Goal: Task Accomplishment & Management: Use online tool/utility

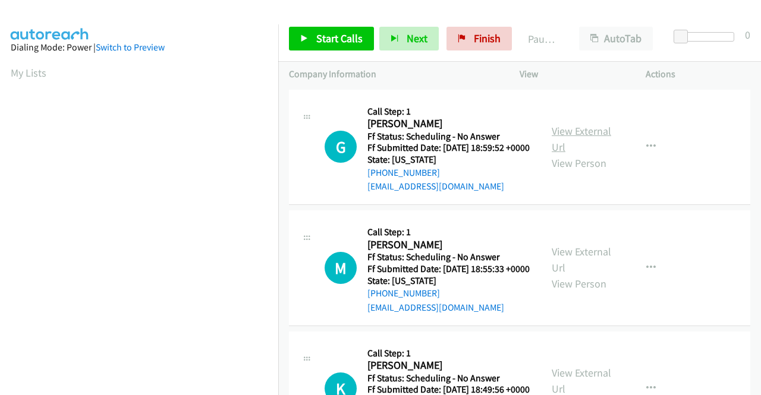
click at [562, 137] on link "View External Url" at bounding box center [581, 139] width 59 height 30
click at [552, 267] on link "View External Url" at bounding box center [581, 260] width 59 height 30
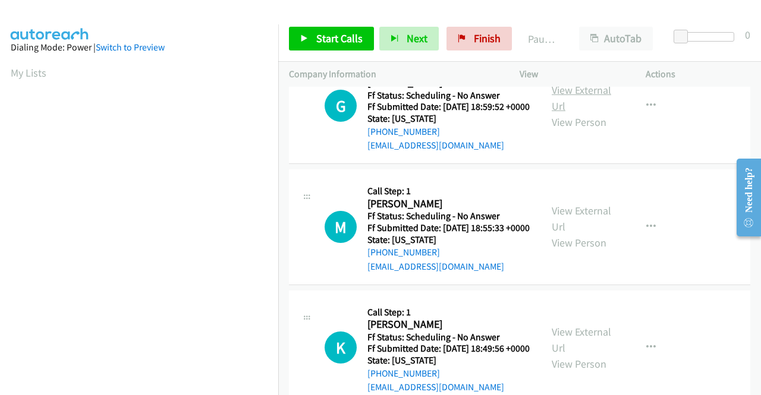
scroll to position [119, 0]
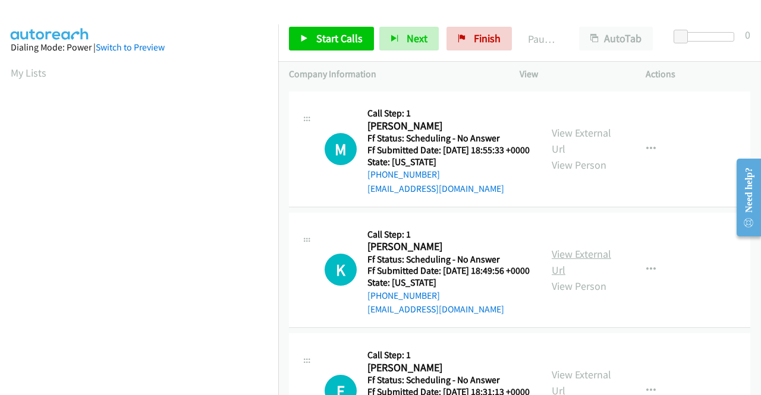
click at [598, 277] on link "View External Url" at bounding box center [581, 262] width 59 height 30
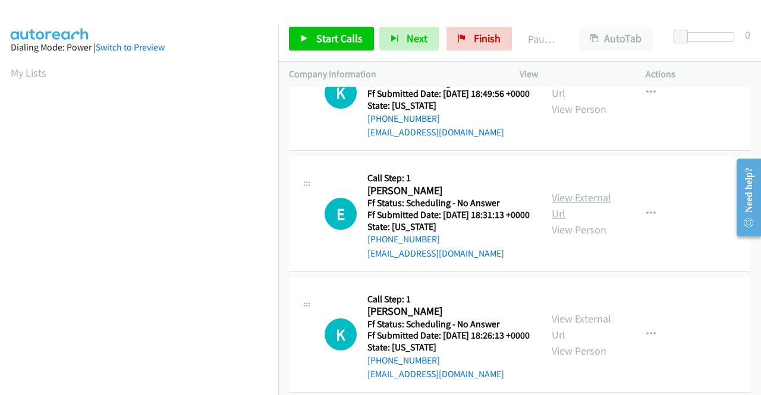
scroll to position [297, 0]
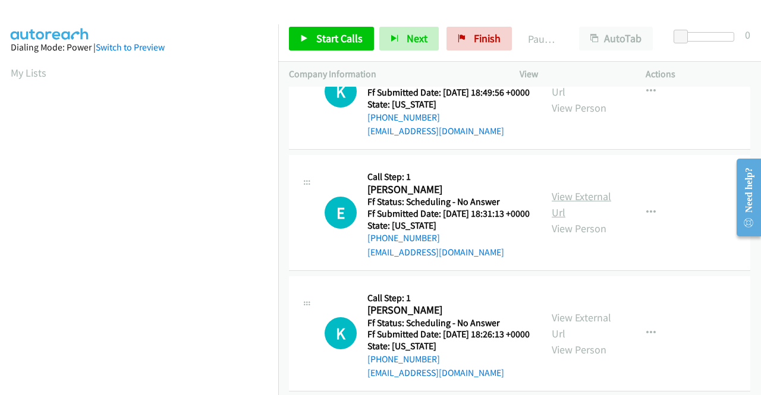
click at [567, 219] on link "View External Url" at bounding box center [581, 205] width 59 height 30
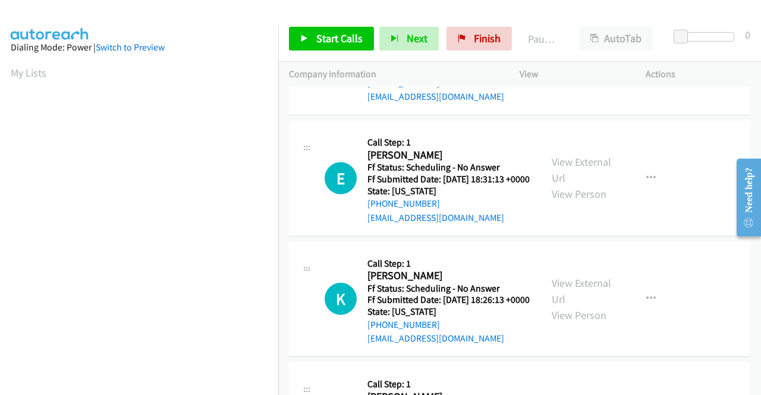
scroll to position [416, 0]
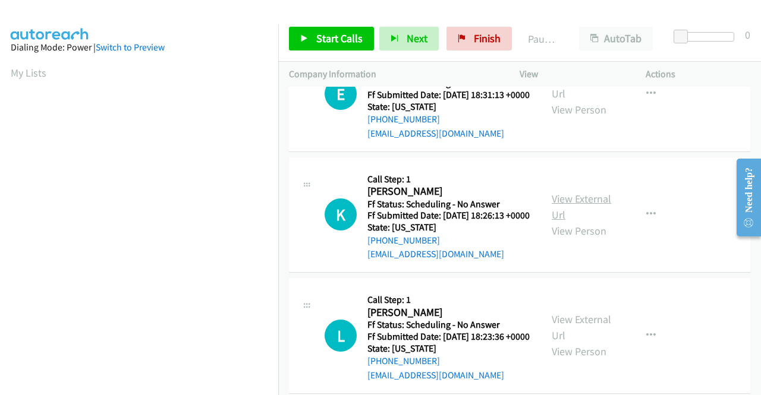
click at [584, 222] on link "View External Url" at bounding box center [581, 207] width 59 height 30
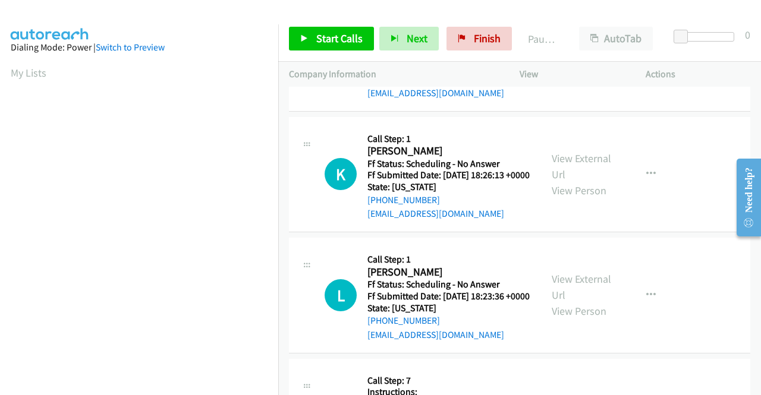
scroll to position [475, 0]
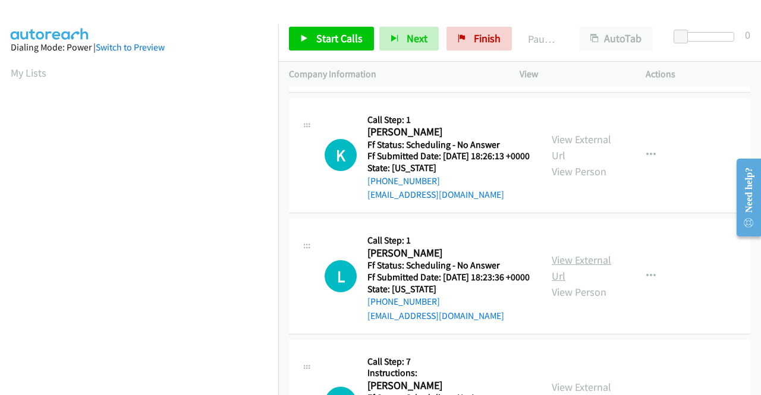
click at [568, 283] on link "View External Url" at bounding box center [581, 268] width 59 height 30
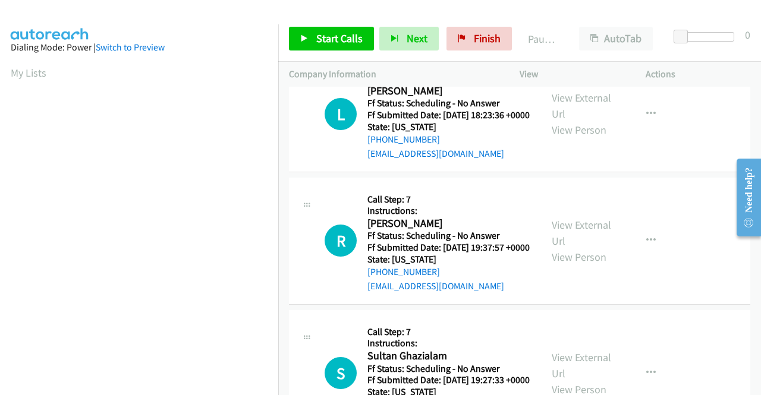
scroll to position [654, 0]
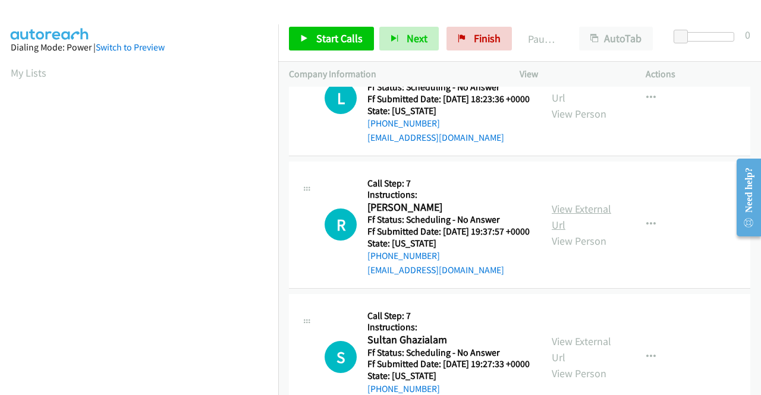
click at [576, 232] on link "View External Url" at bounding box center [581, 217] width 59 height 30
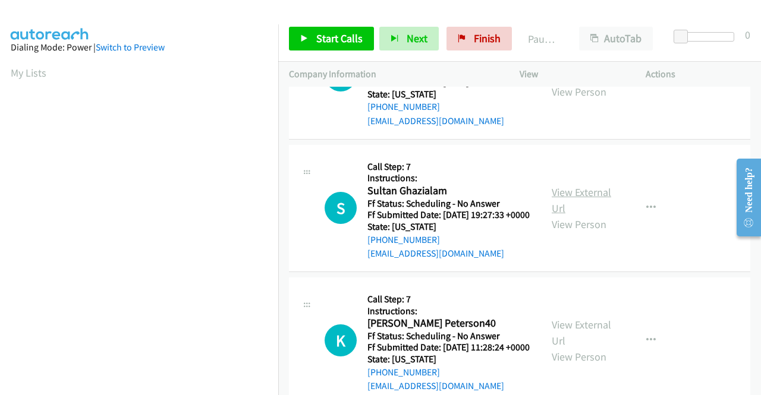
scroll to position [832, 0]
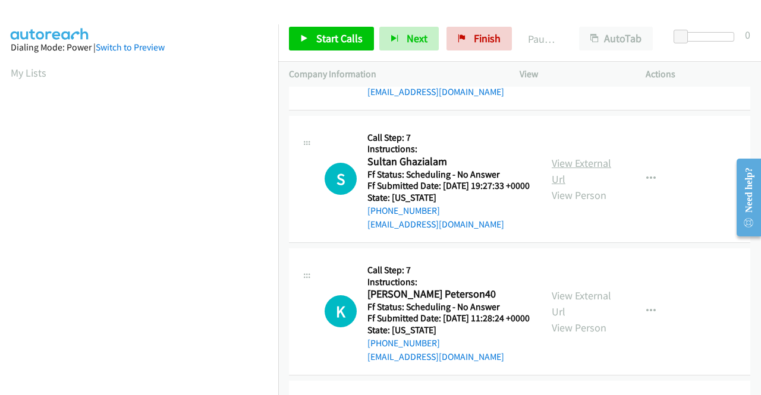
click at [561, 186] on link "View External Url" at bounding box center [581, 171] width 59 height 30
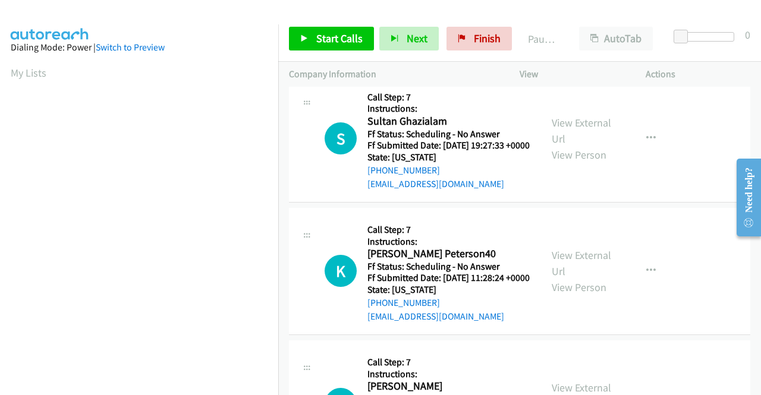
scroll to position [891, 0]
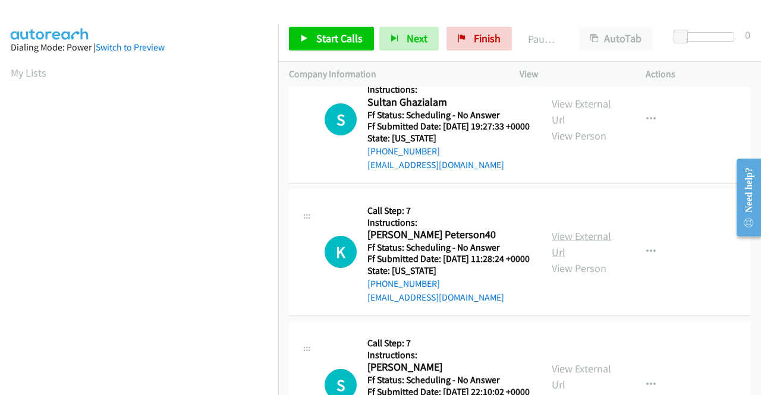
click at [574, 259] on link "View External Url" at bounding box center [581, 244] width 59 height 30
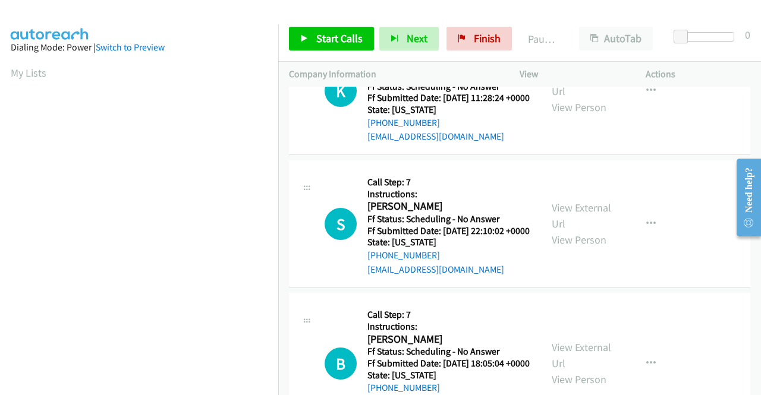
scroll to position [1070, 0]
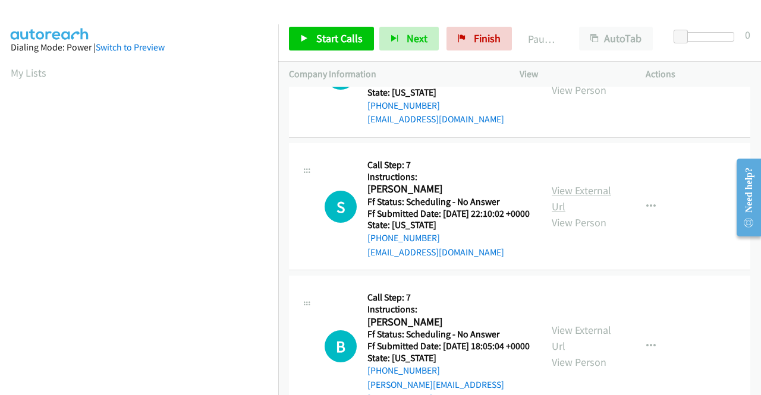
click at [576, 213] on link "View External Url" at bounding box center [581, 199] width 59 height 30
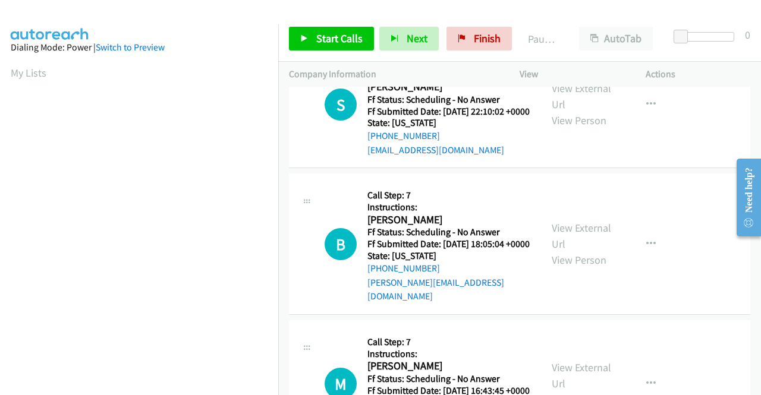
scroll to position [1189, 0]
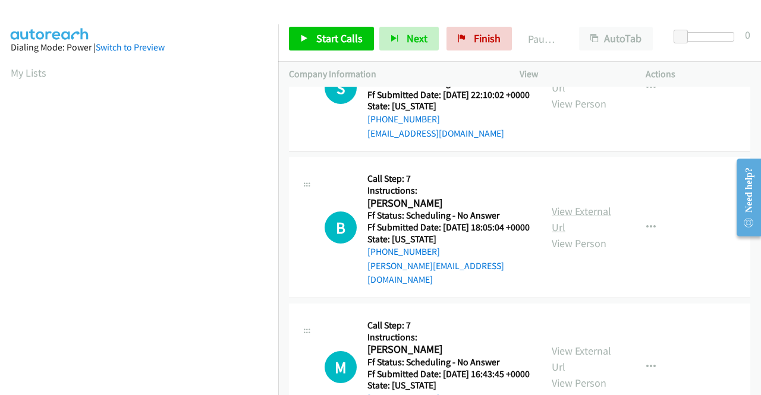
click at [577, 234] on link "View External Url" at bounding box center [581, 219] width 59 height 30
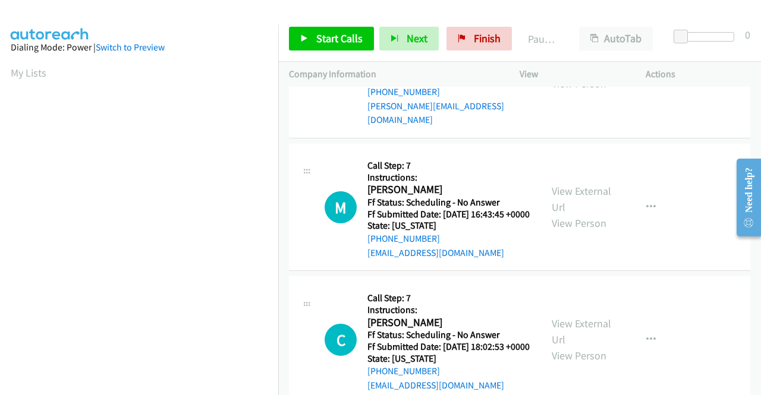
scroll to position [1367, 0]
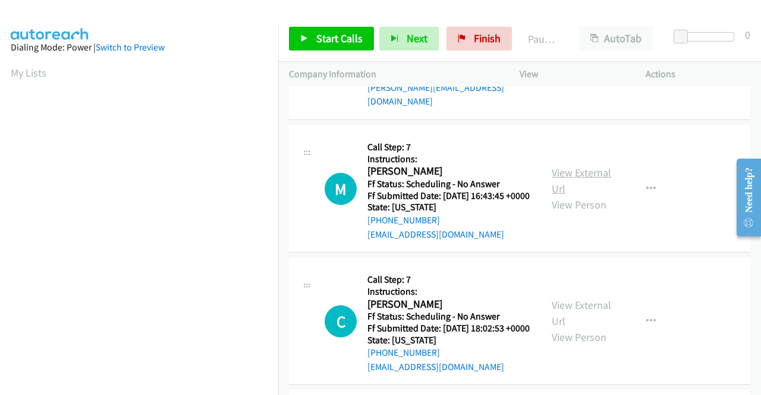
click at [588, 196] on link "View External Url" at bounding box center [581, 181] width 59 height 30
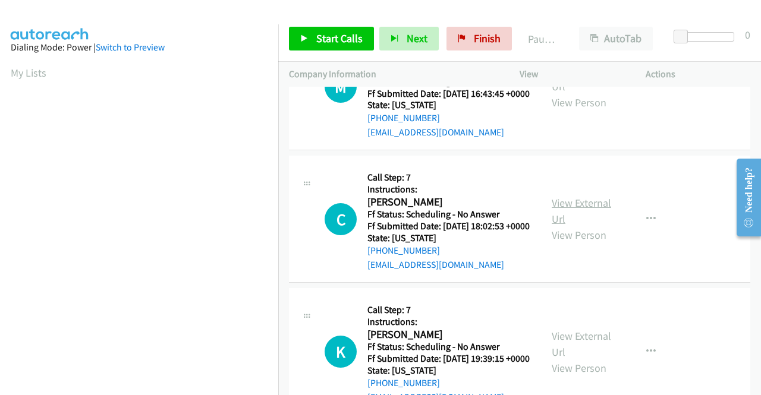
scroll to position [1486, 0]
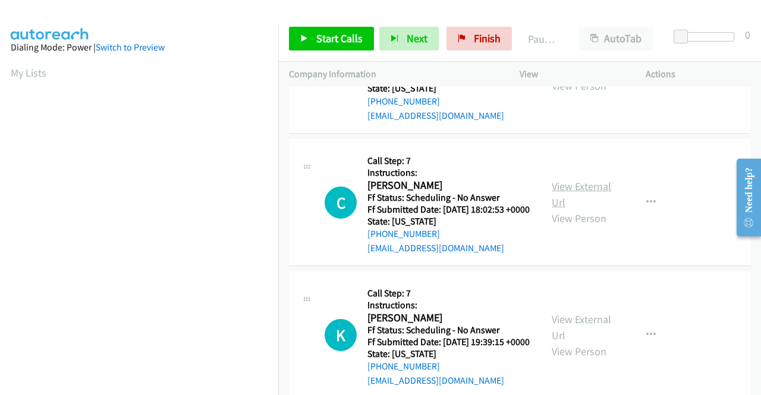
click at [571, 209] on link "View External Url" at bounding box center [581, 194] width 59 height 30
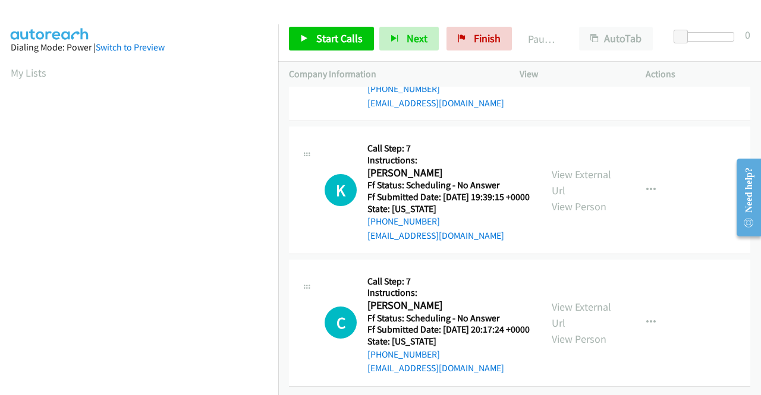
scroll to position [1664, 0]
click at [587, 197] on link "View External Url" at bounding box center [581, 183] width 59 height 30
click at [571, 305] on link "View External Url" at bounding box center [581, 315] width 59 height 30
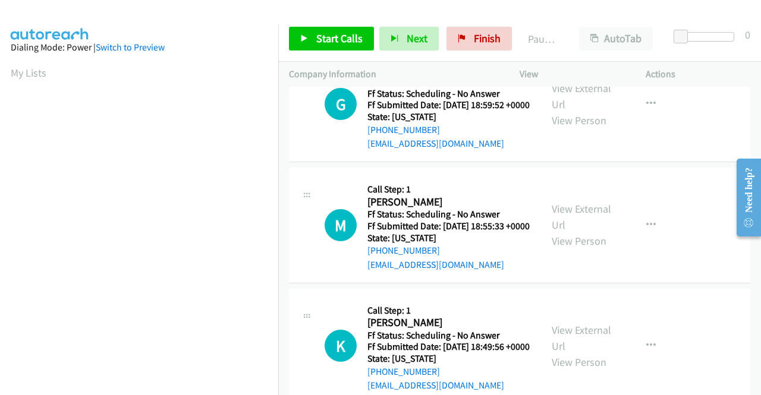
scroll to position [0, 0]
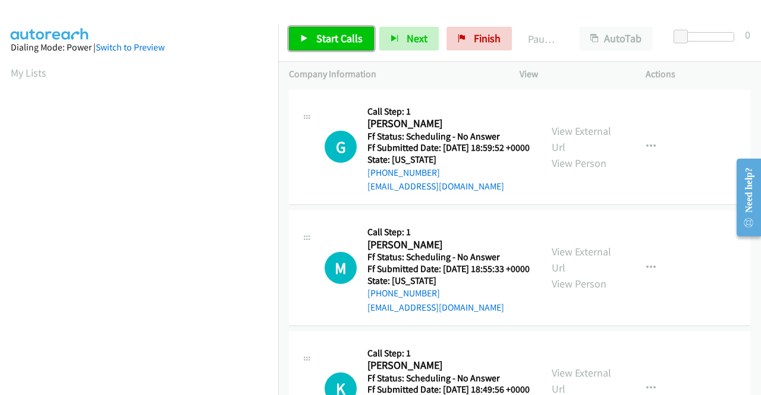
click at [323, 38] on span "Start Calls" at bounding box center [339, 38] width 46 height 14
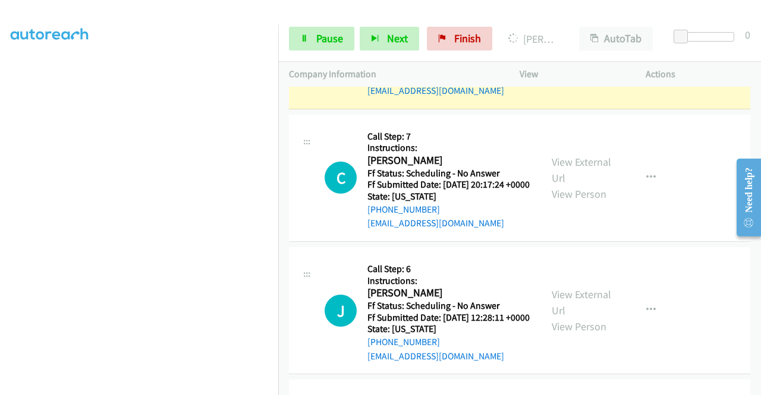
scroll to position [2164, 0]
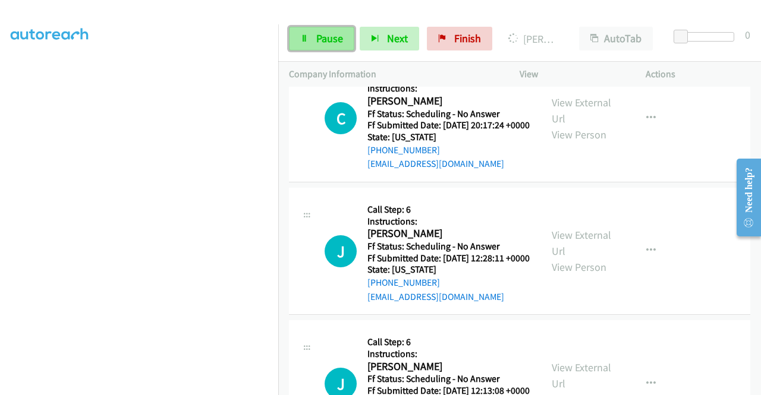
click at [300, 33] on link "Pause" at bounding box center [321, 39] width 65 height 24
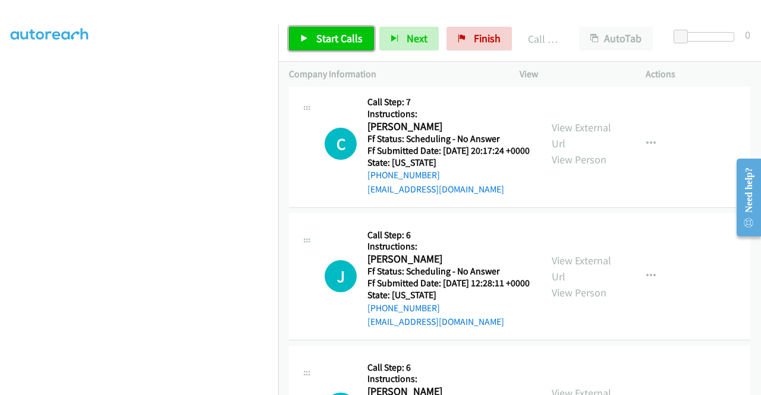
click at [349, 41] on span "Start Calls" at bounding box center [339, 38] width 46 height 14
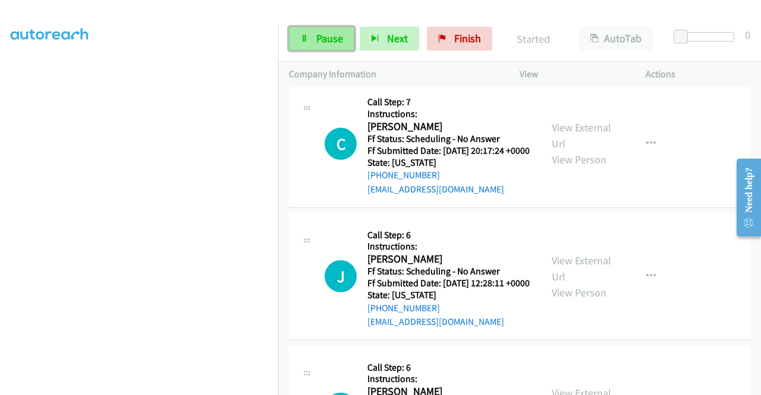
click at [329, 42] on span "Pause" at bounding box center [329, 38] width 27 height 14
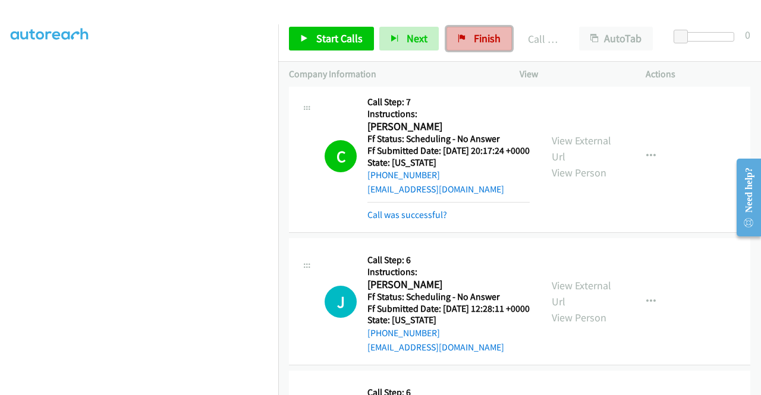
click at [468, 39] on link "Finish" at bounding box center [478, 39] width 65 height 24
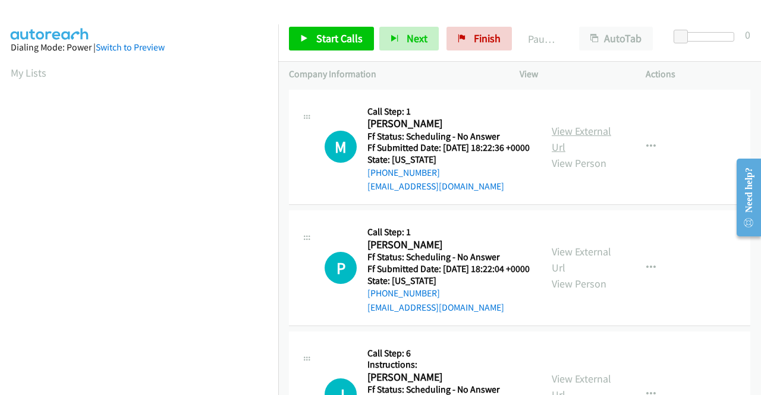
click at [587, 136] on link "View External Url" at bounding box center [581, 139] width 59 height 30
click at [581, 261] on div "View External Url View Person" at bounding box center [583, 268] width 62 height 48
click at [577, 270] on link "View External Url" at bounding box center [581, 260] width 59 height 30
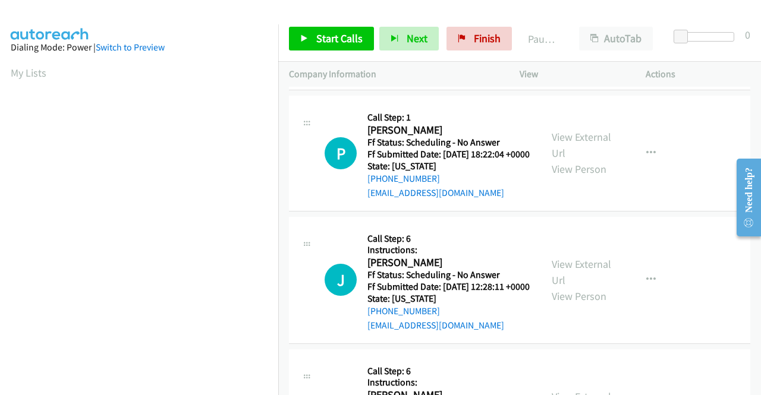
scroll to position [119, 0]
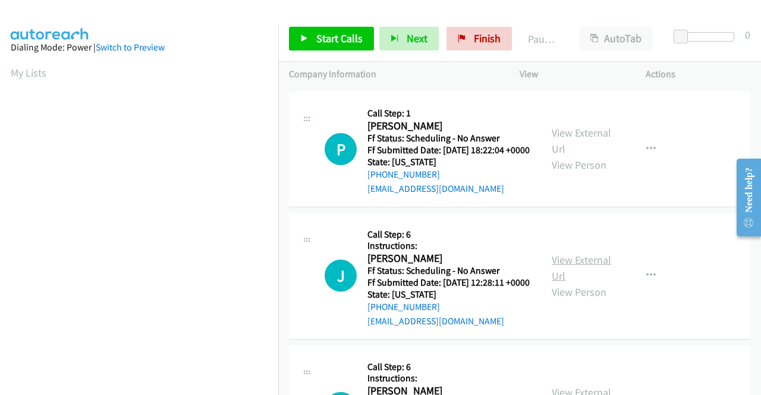
click at [576, 283] on link "View External Url" at bounding box center [581, 268] width 59 height 30
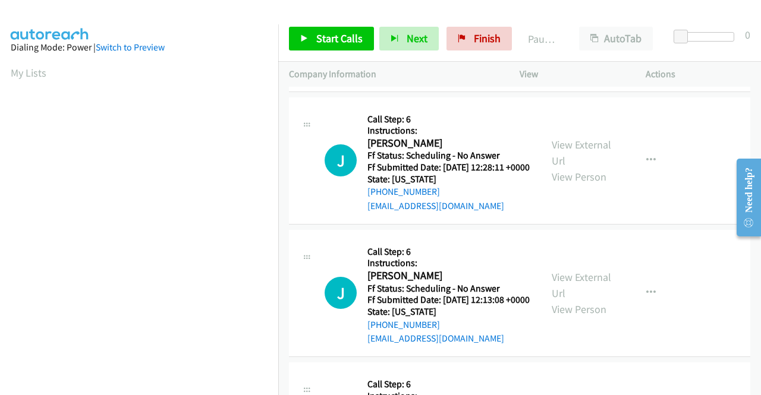
scroll to position [297, 0]
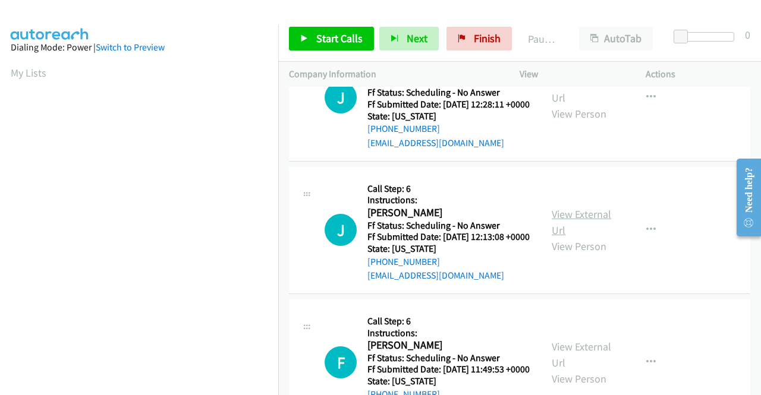
click at [565, 237] on link "View External Url" at bounding box center [581, 222] width 59 height 30
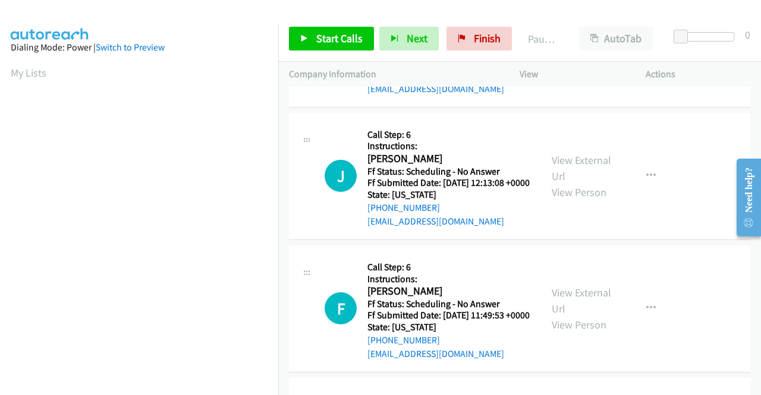
scroll to position [416, 0]
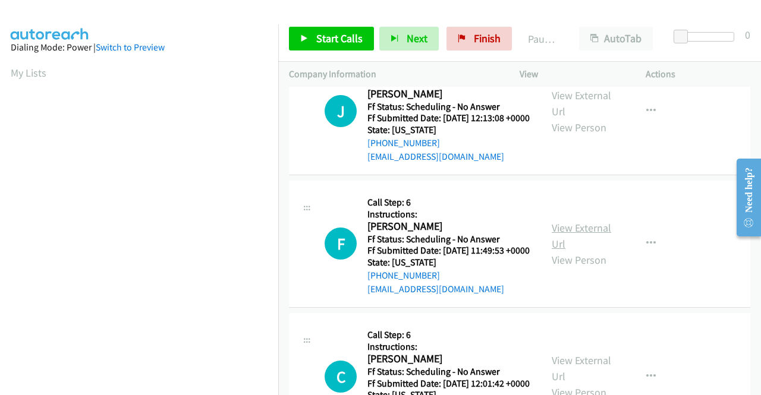
click at [565, 251] on link "View External Url" at bounding box center [581, 236] width 59 height 30
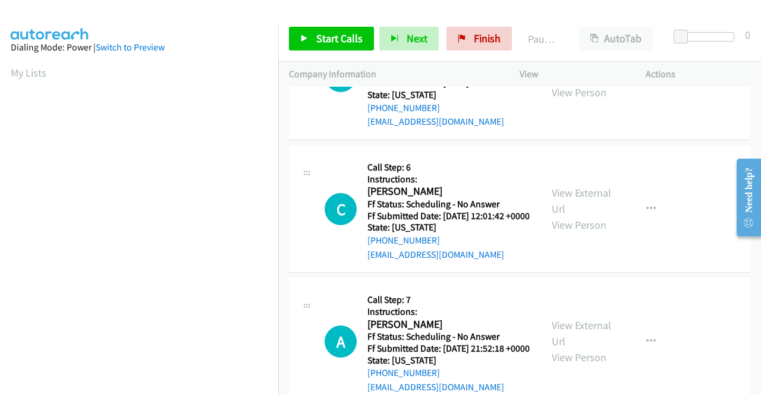
scroll to position [594, 0]
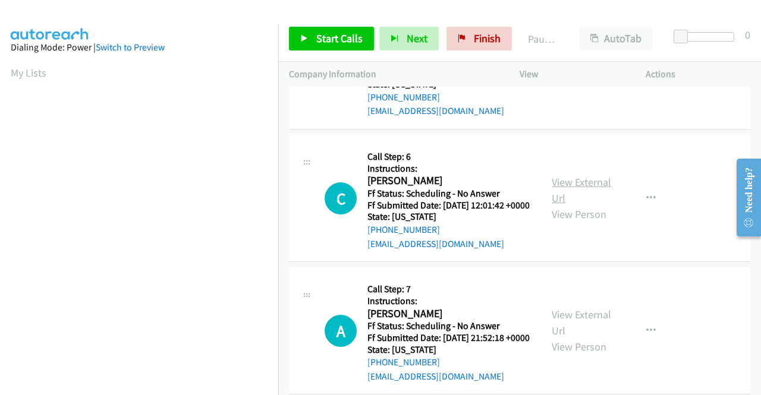
click at [598, 205] on link "View External Url" at bounding box center [581, 190] width 59 height 30
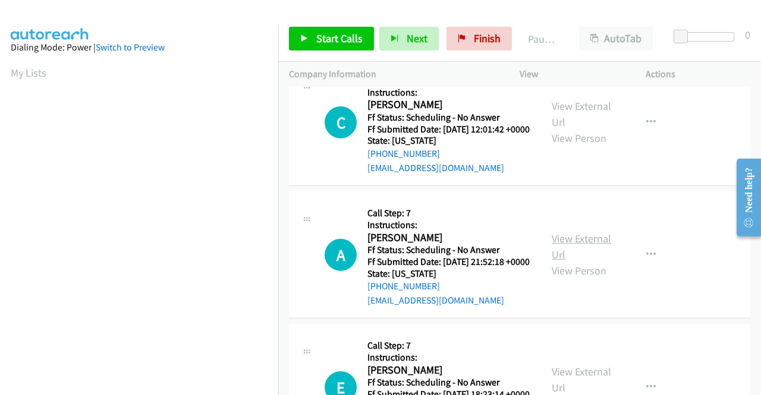
scroll to position [713, 0]
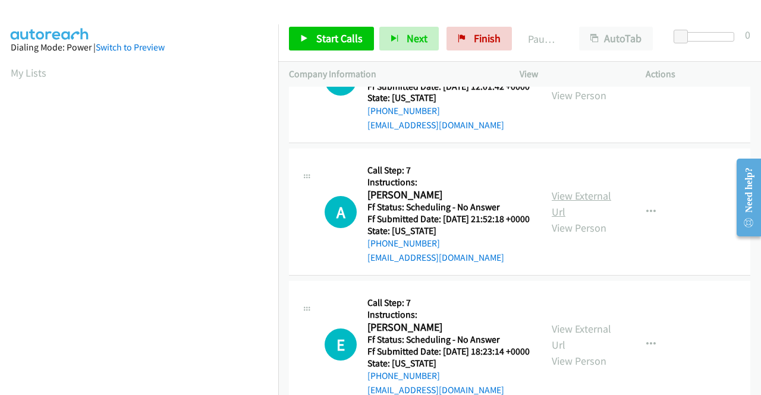
click at [562, 219] on link "View External Url" at bounding box center [581, 204] width 59 height 30
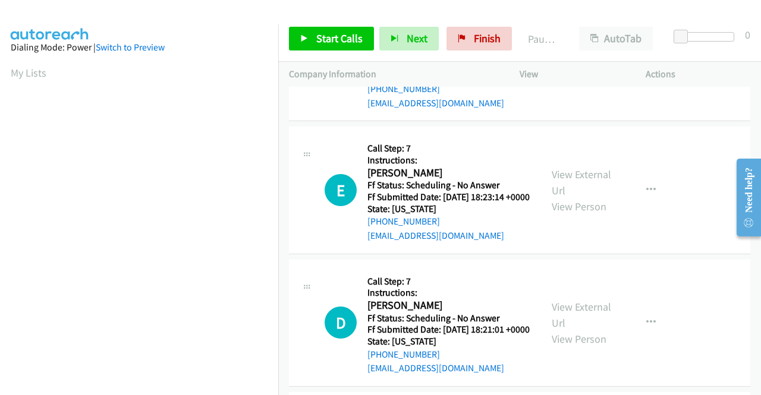
scroll to position [951, 0]
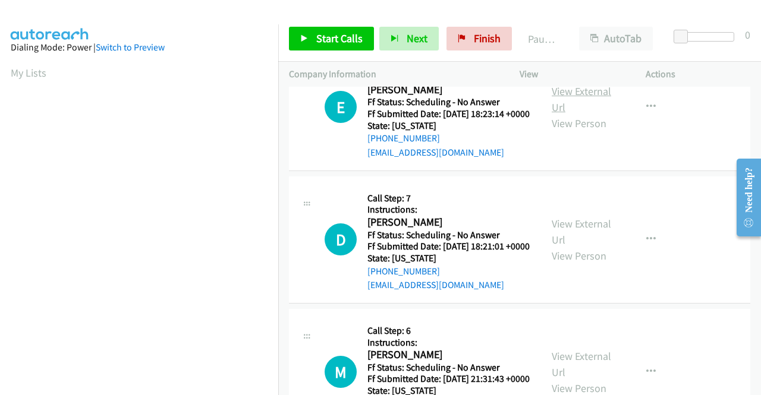
click at [561, 114] on link "View External Url" at bounding box center [581, 99] width 59 height 30
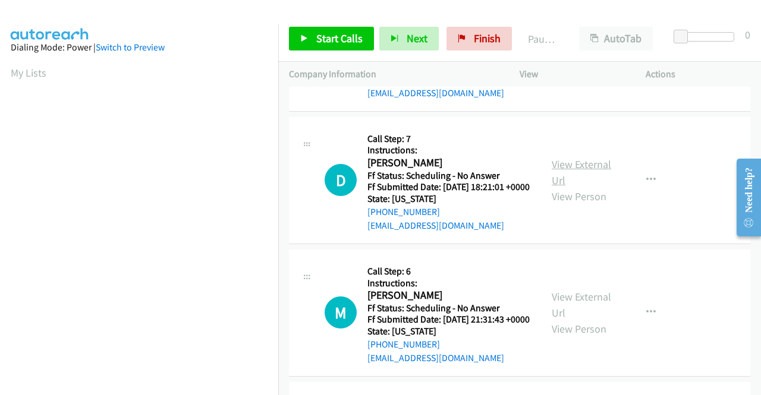
click at [590, 187] on link "View External Url" at bounding box center [581, 172] width 59 height 30
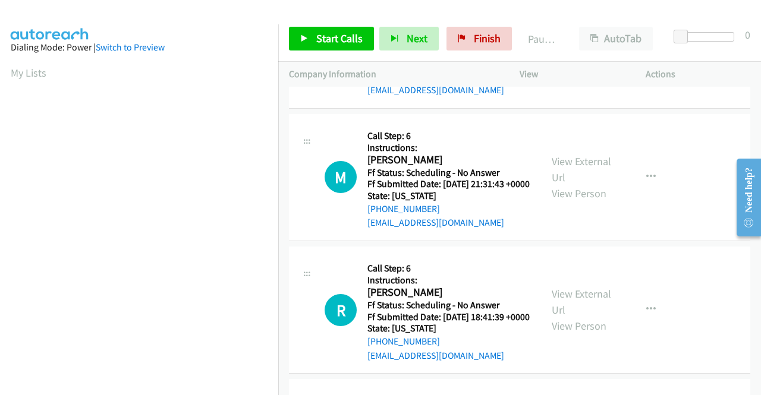
scroll to position [1189, 0]
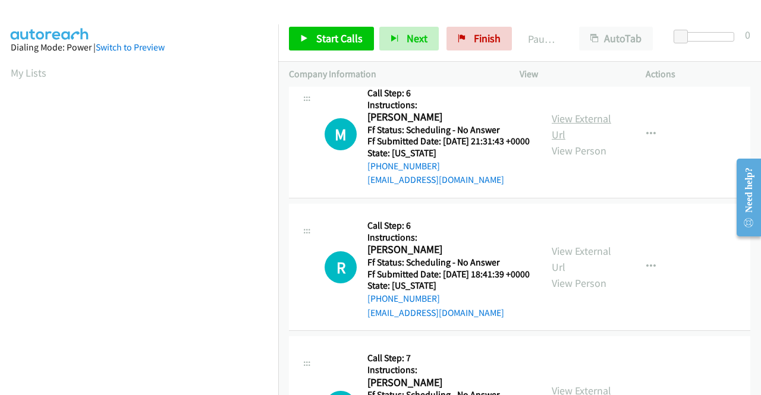
click at [567, 141] on link "View External Url" at bounding box center [581, 127] width 59 height 30
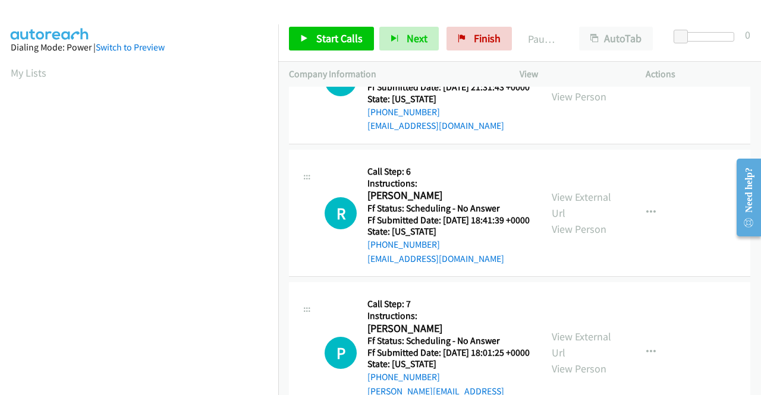
scroll to position [1307, 0]
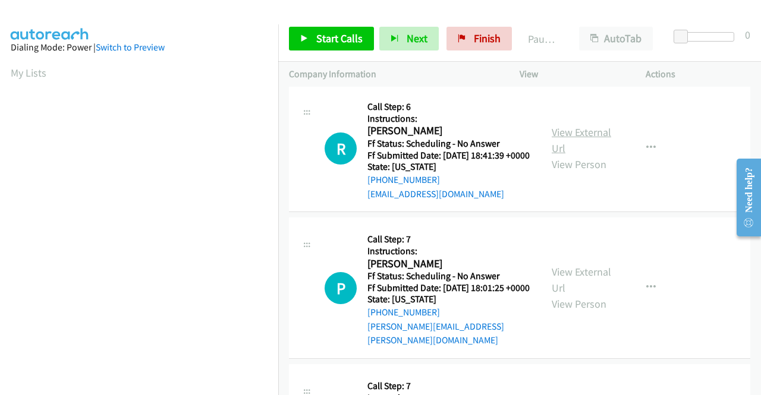
click at [569, 155] on link "View External Url" at bounding box center [581, 140] width 59 height 30
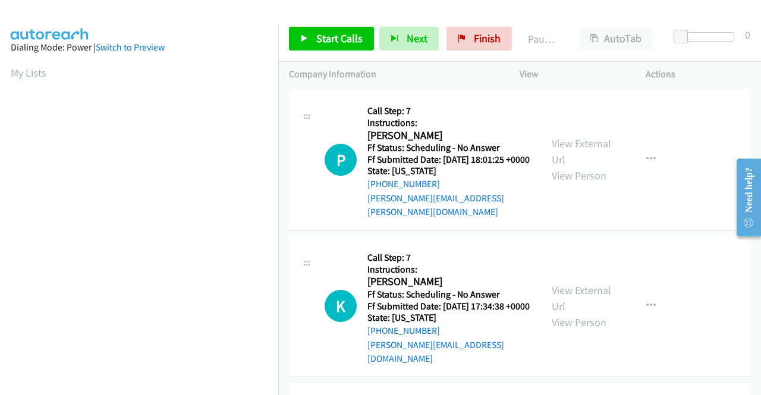
scroll to position [1486, 0]
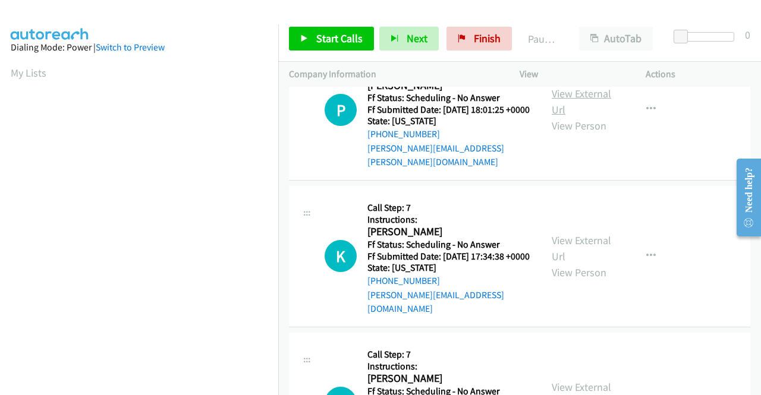
click at [590, 116] on link "View External Url" at bounding box center [581, 102] width 59 height 30
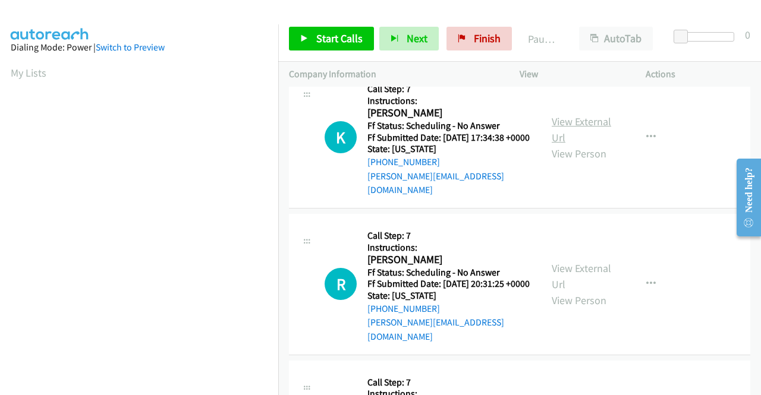
click at [582, 144] on link "View External Url" at bounding box center [581, 130] width 59 height 30
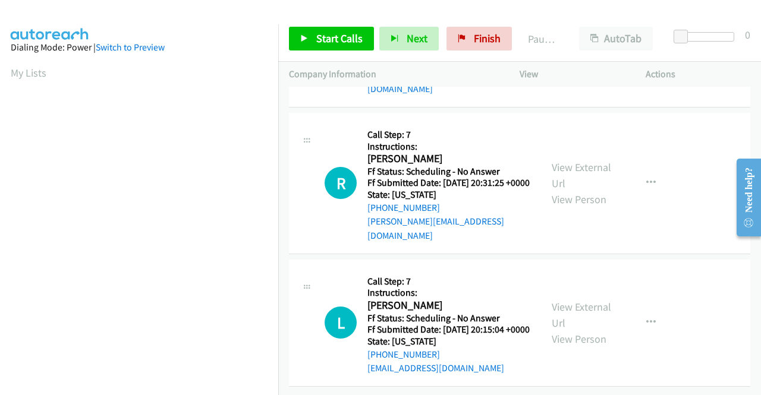
scroll to position [1783, 0]
click at [582, 190] on link "View External Url" at bounding box center [581, 175] width 59 height 30
click at [593, 300] on link "View External Url" at bounding box center [581, 315] width 59 height 30
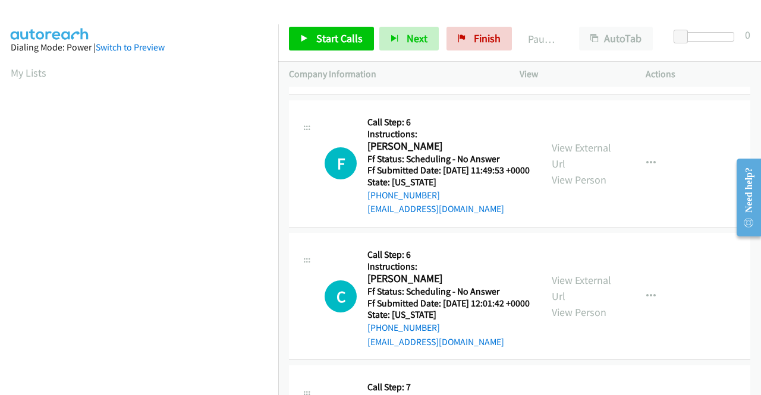
scroll to position [0, 0]
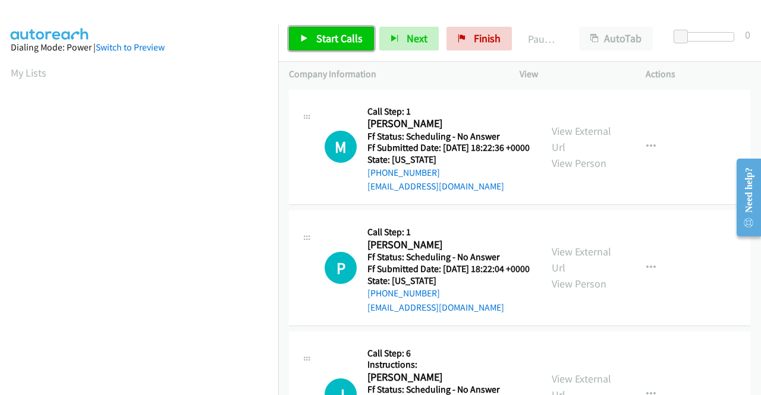
click at [326, 39] on span "Start Calls" at bounding box center [339, 38] width 46 height 14
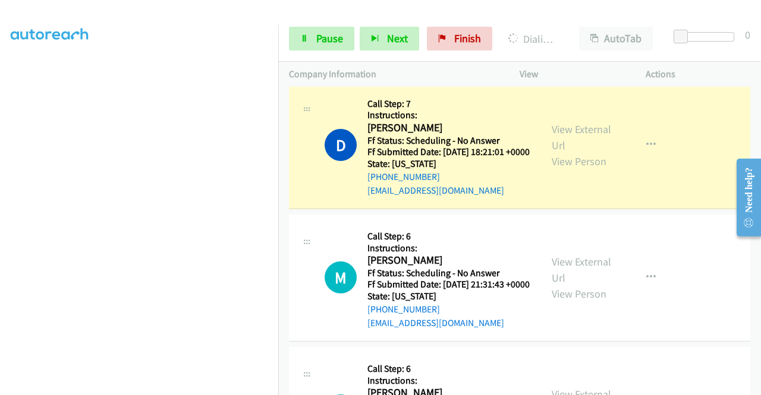
scroll to position [1307, 0]
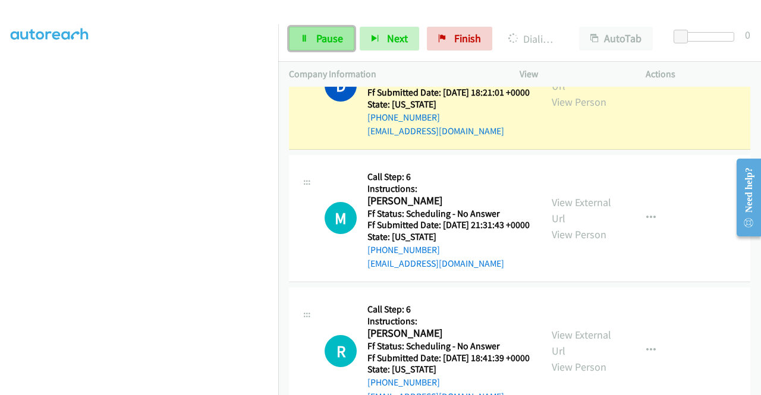
click at [316, 48] on link "Pause" at bounding box center [321, 39] width 65 height 24
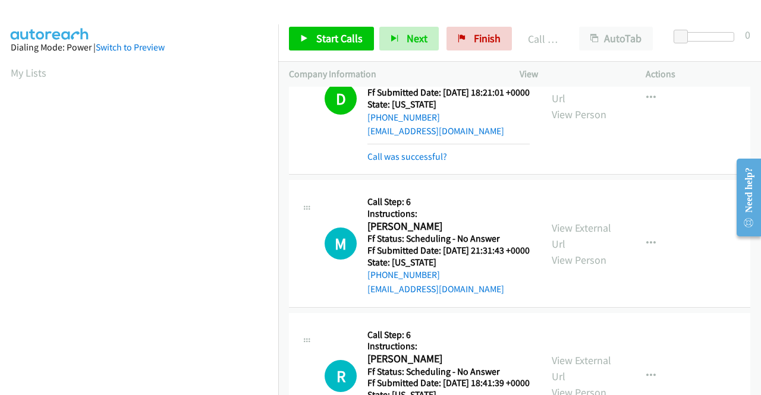
scroll to position [271, 0]
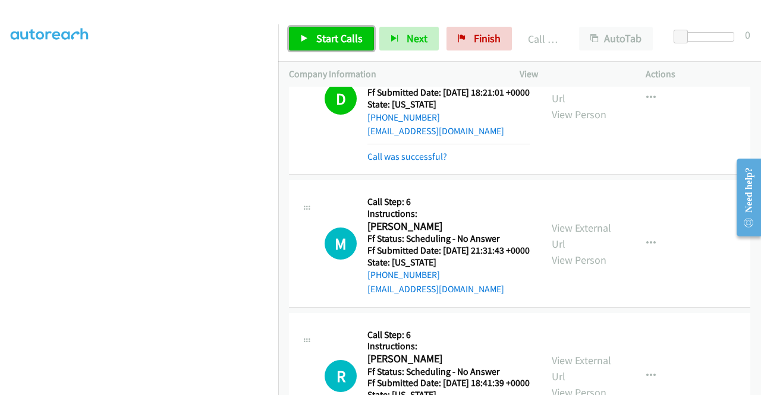
click at [339, 44] on span "Start Calls" at bounding box center [339, 38] width 46 height 14
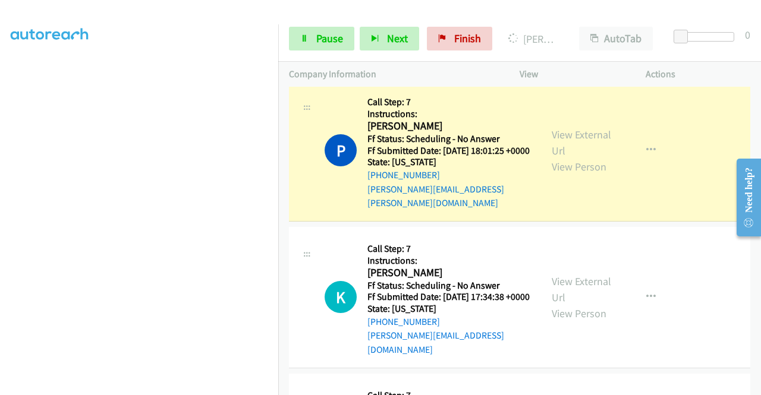
scroll to position [1783, 0]
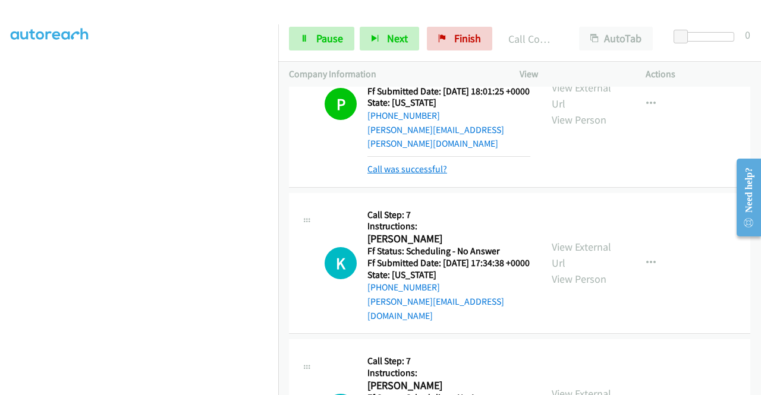
click at [421, 175] on link "Call was successful?" at bounding box center [407, 168] width 80 height 11
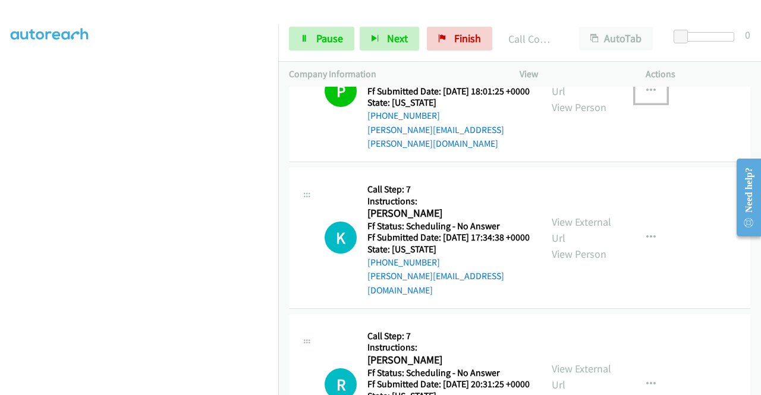
click at [646, 96] on icon "button" at bounding box center [651, 91] width 10 height 10
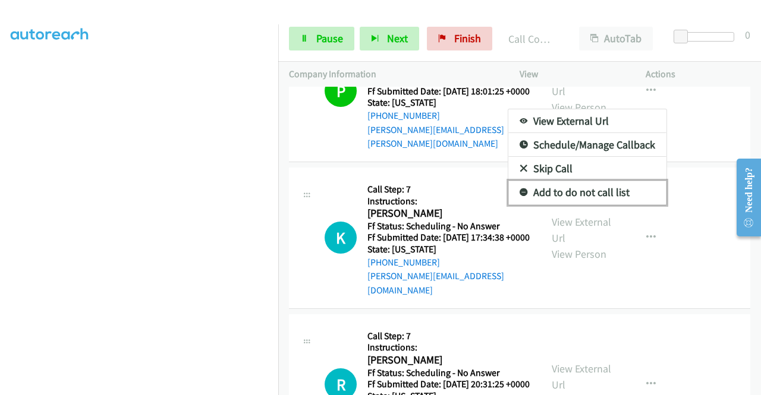
click at [573, 204] on link "Add to do not call list" at bounding box center [587, 193] width 158 height 24
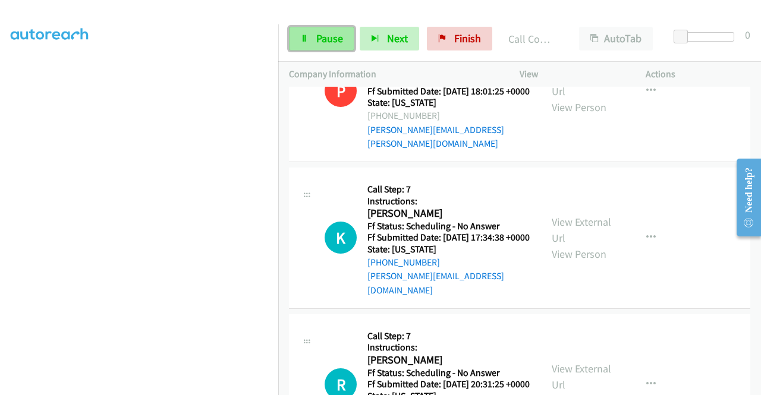
click at [316, 34] on span "Pause" at bounding box center [329, 38] width 27 height 14
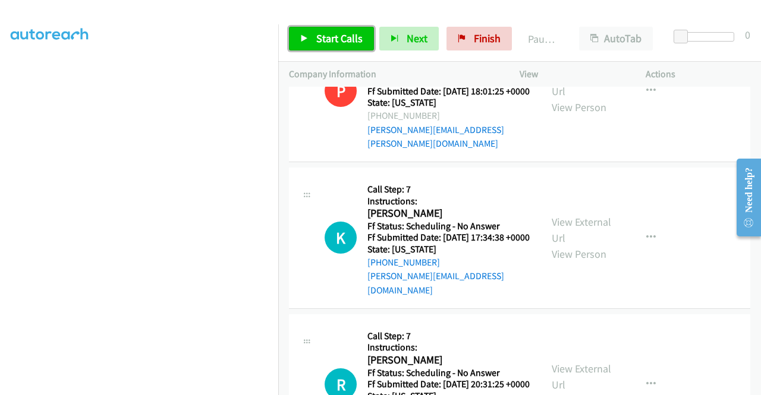
click at [316, 34] on span "Start Calls" at bounding box center [339, 38] width 46 height 14
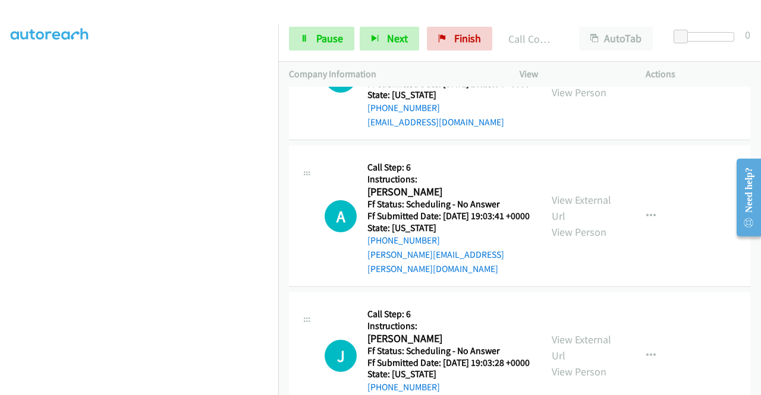
scroll to position [2258, 0]
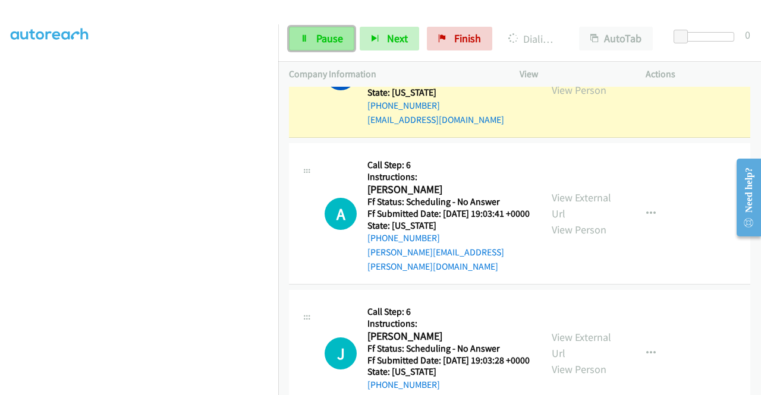
click at [333, 40] on span "Pause" at bounding box center [329, 38] width 27 height 14
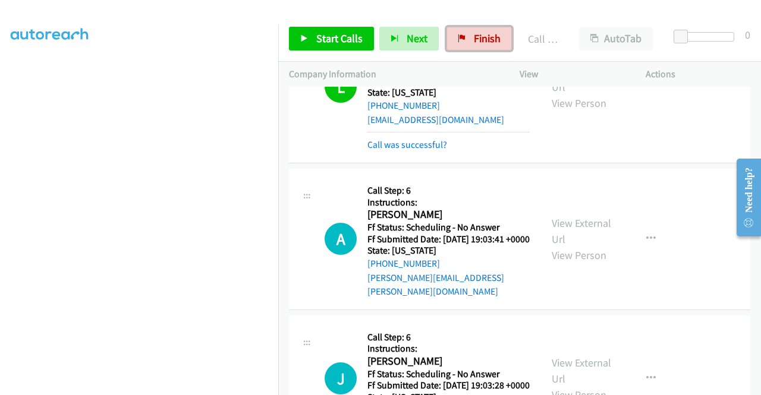
drag, startPoint x: 500, startPoint y: 36, endPoint x: 428, endPoint y: 67, distance: 78.3
click at [500, 36] on link "Finish" at bounding box center [478, 39] width 65 height 24
